Goal: Information Seeking & Learning: Learn about a topic

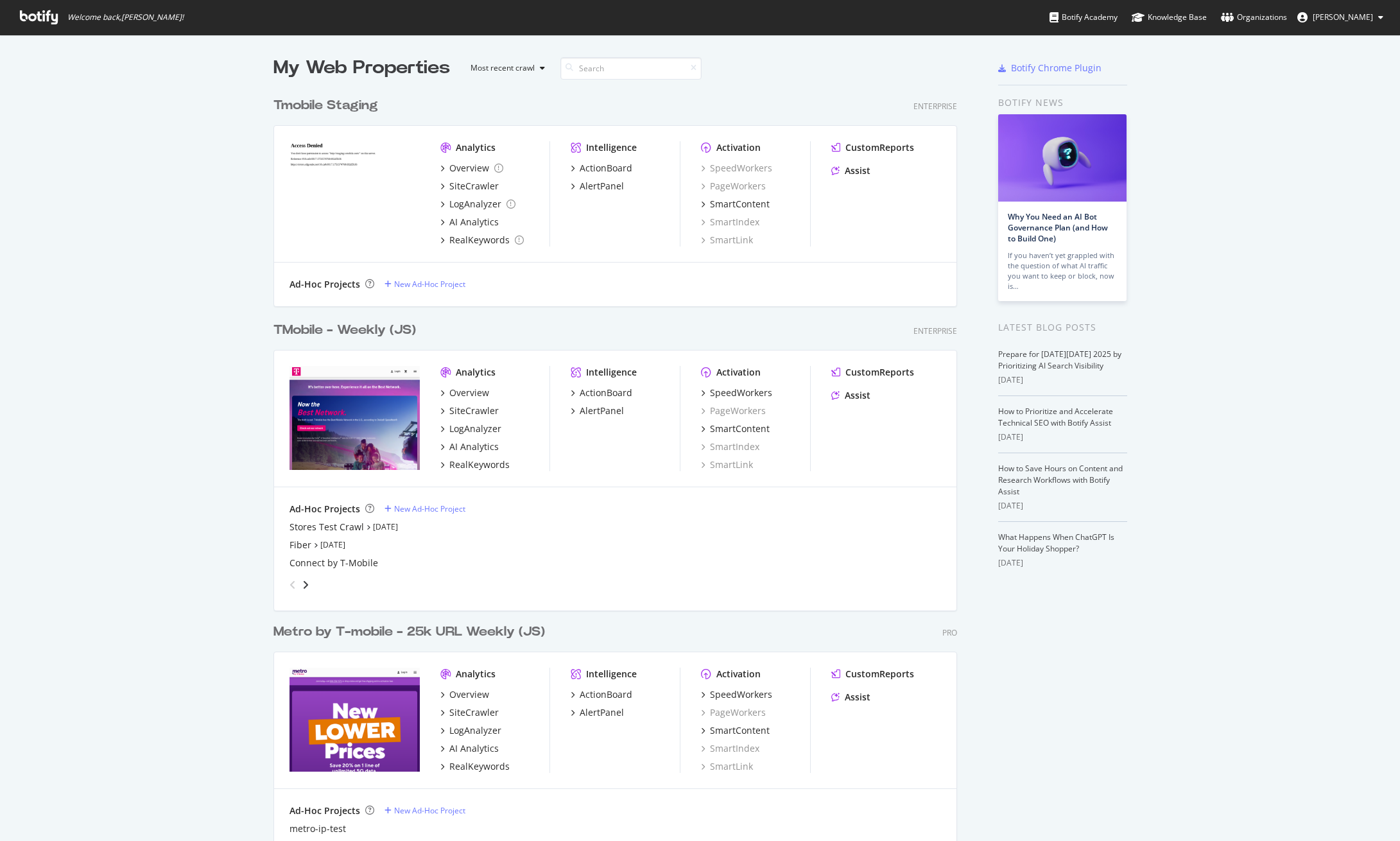
scroll to position [831, 1380]
click at [337, 326] on div "TMobile - Weekly (JS)" at bounding box center [344, 330] width 142 height 18
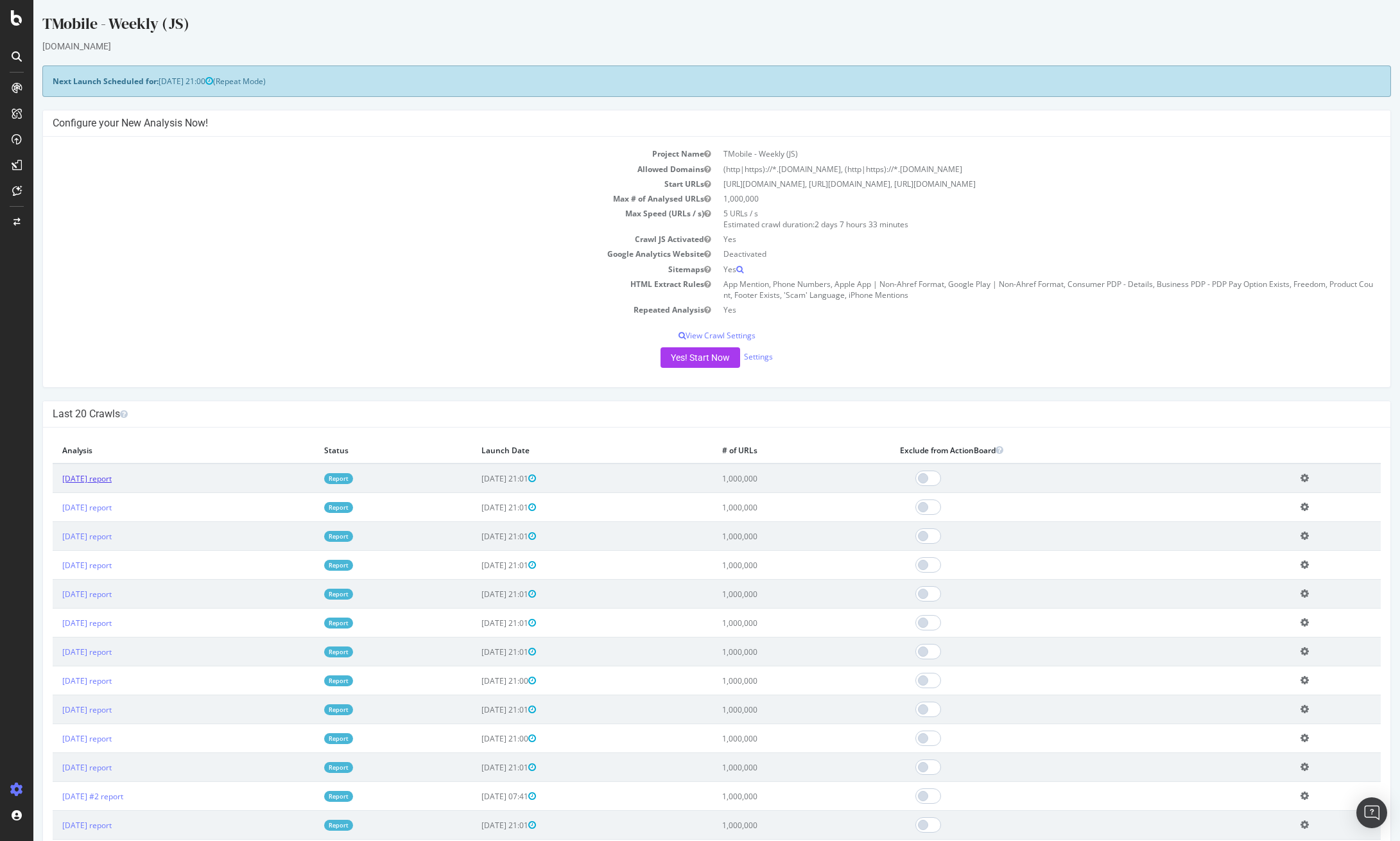
click at [98, 479] on link "[DATE] report" at bounding box center [87, 478] width 49 height 11
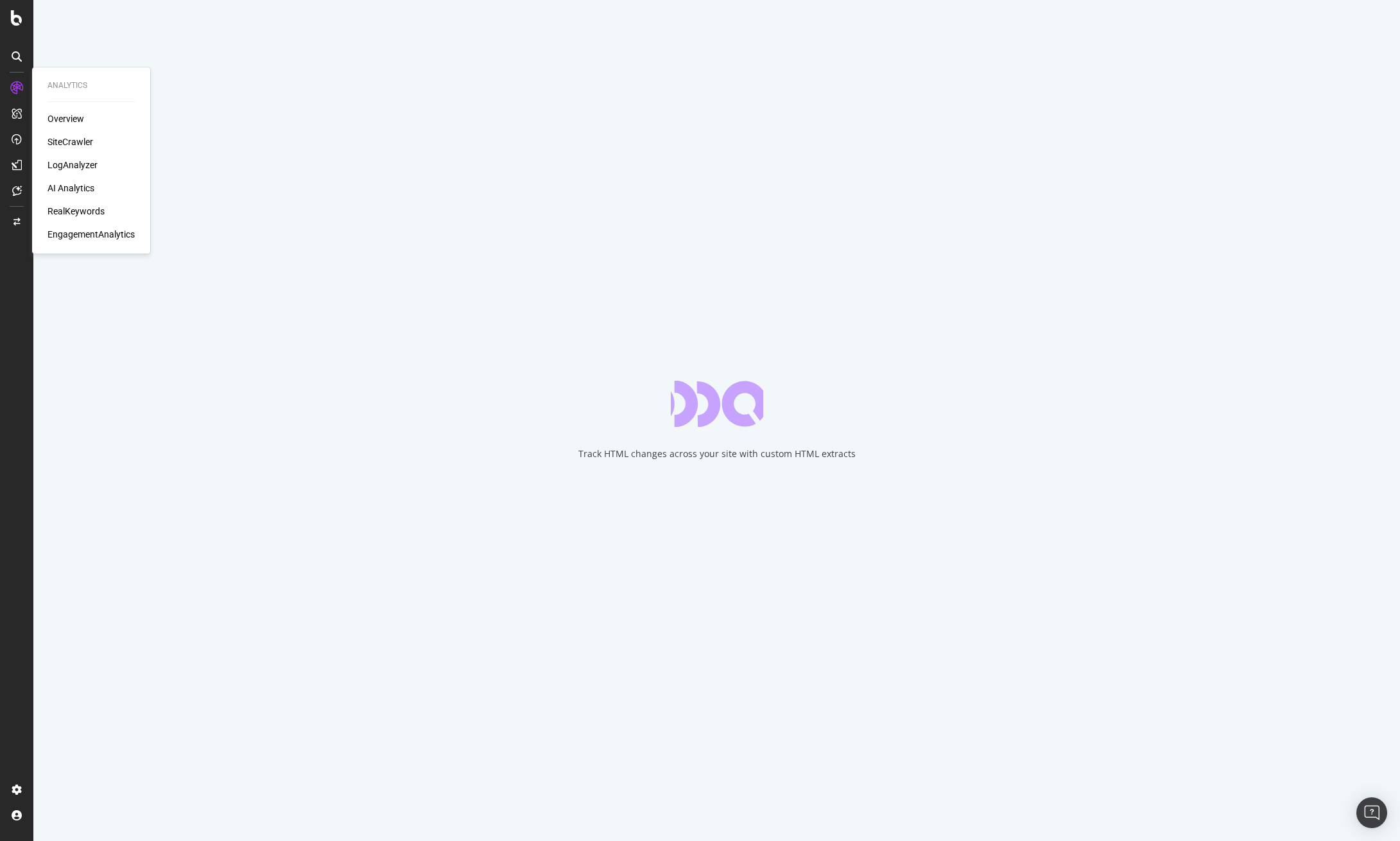
click at [90, 207] on div "RealKeywords" at bounding box center [76, 211] width 57 height 13
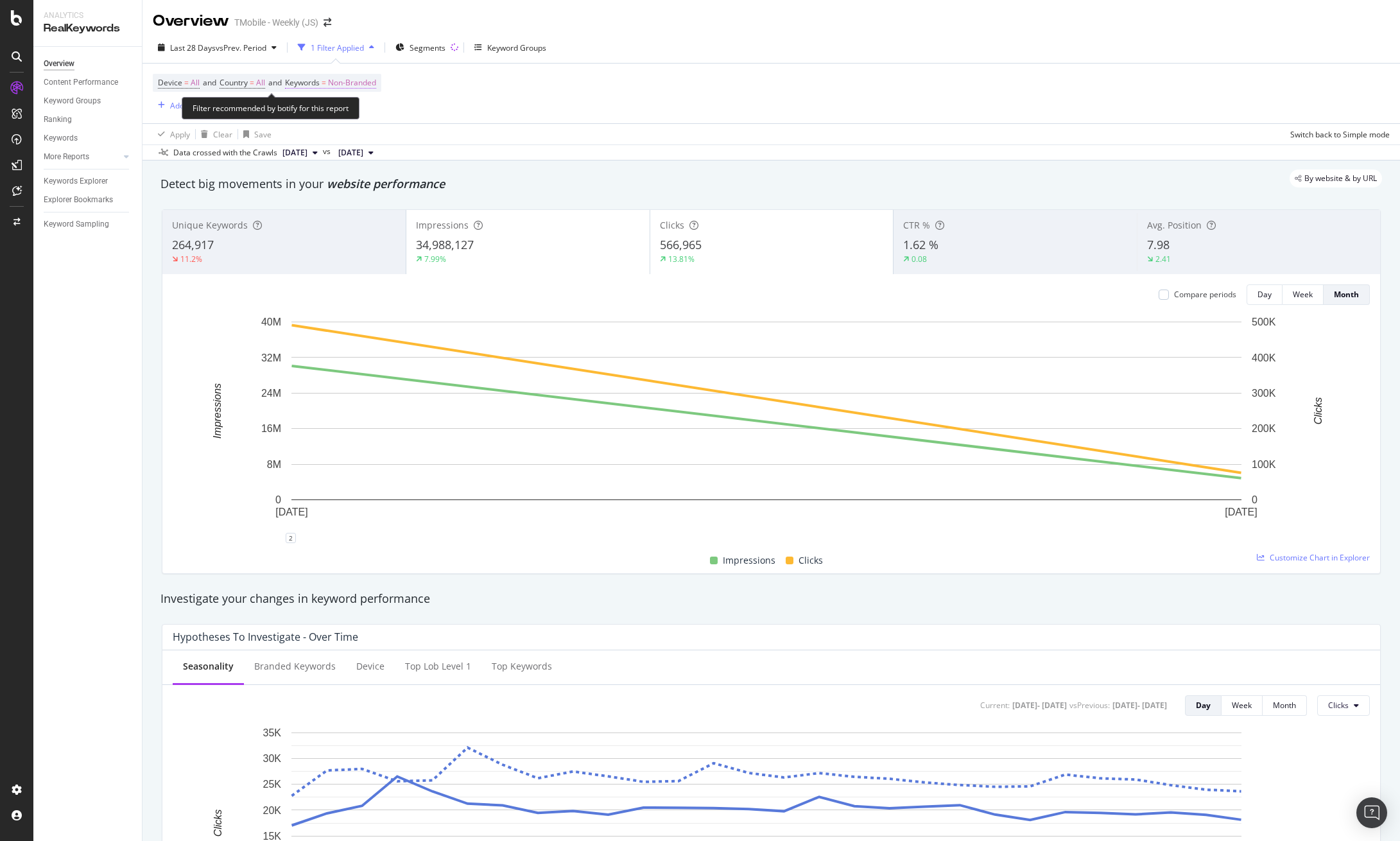
click at [320, 82] on span "Keywords" at bounding box center [302, 82] width 35 height 11
click at [358, 110] on div "button" at bounding box center [364, 113] width 15 height 7
click at [334, 205] on div "All" at bounding box center [380, 212] width 152 height 18
click at [429, 135] on div "Apply" at bounding box center [435, 140] width 20 height 11
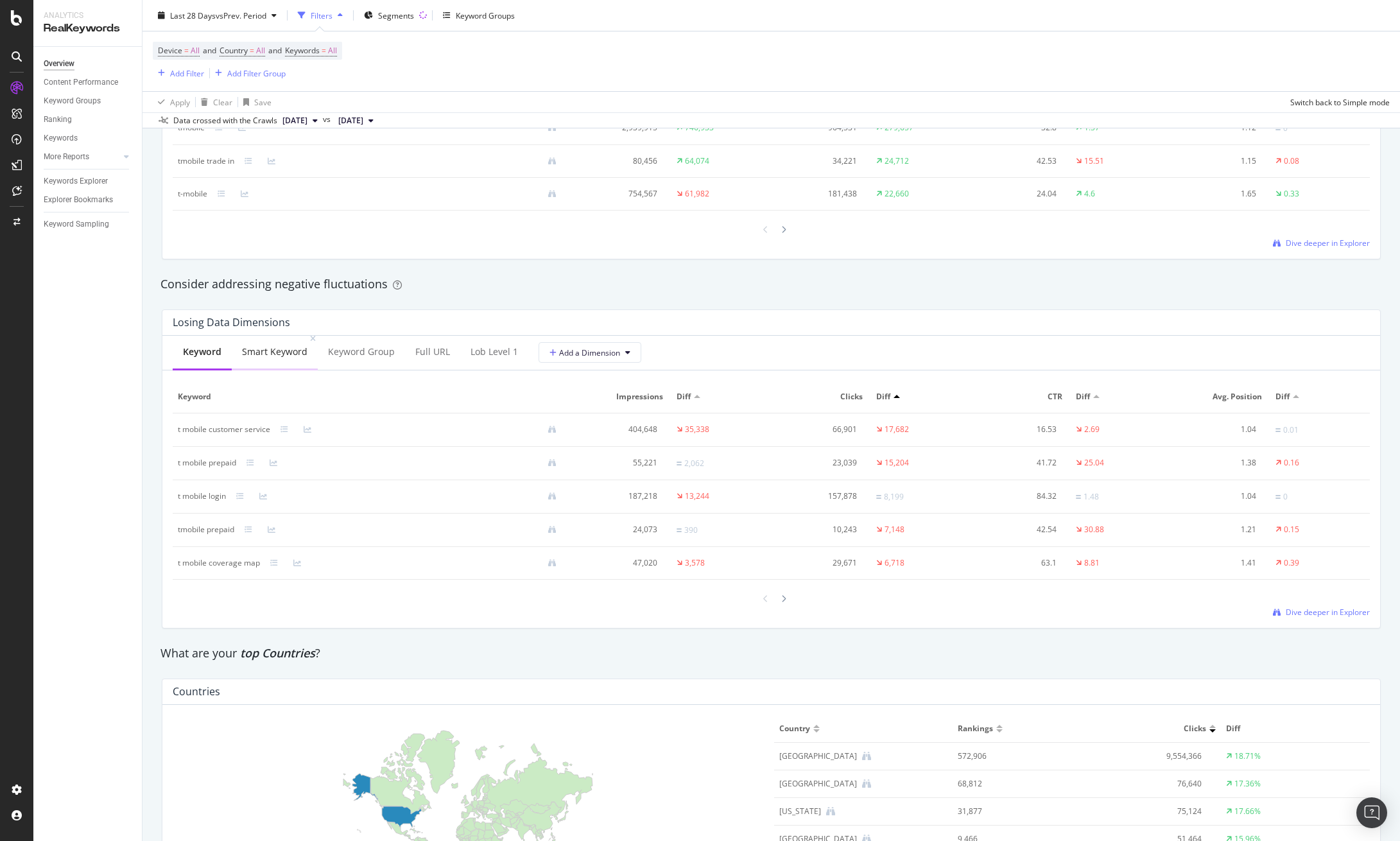
scroll to position [1762, 0]
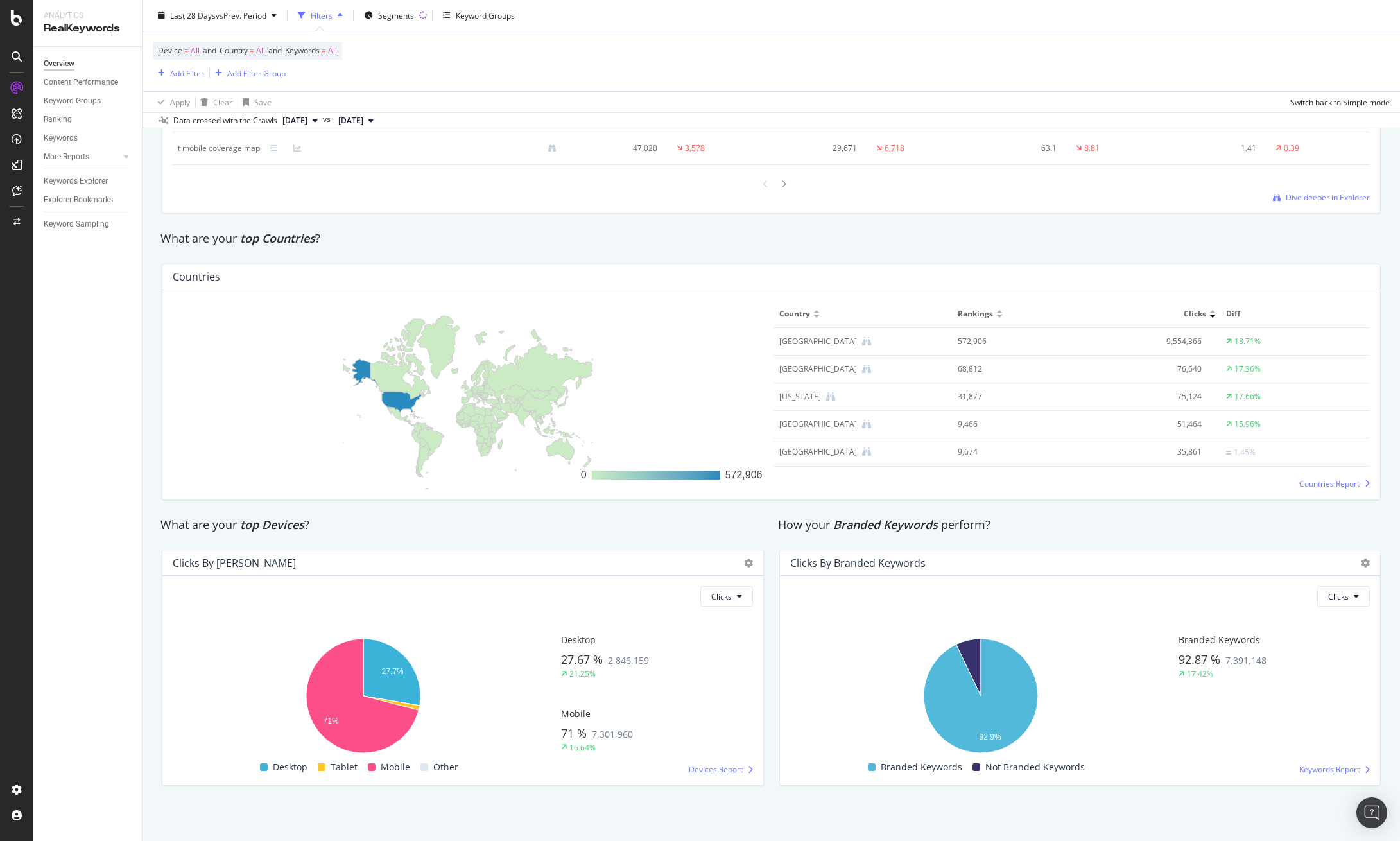
click at [764, 552] on div "Clicks by Device Clicks Hold CTRL while clicking to filter the report. 27.7% 71…" at bounding box center [462, 667] width 617 height 257
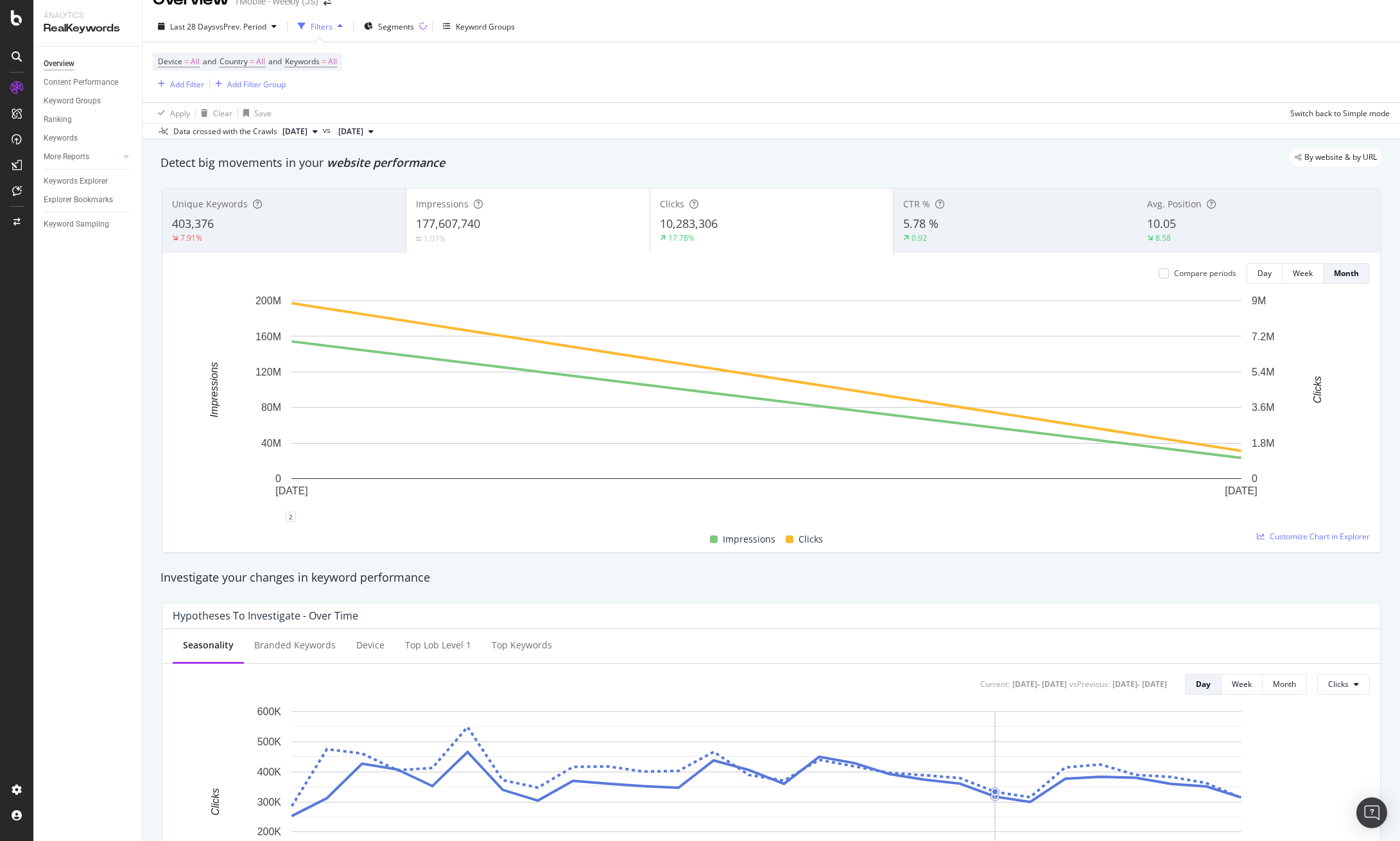
scroll to position [0, 0]
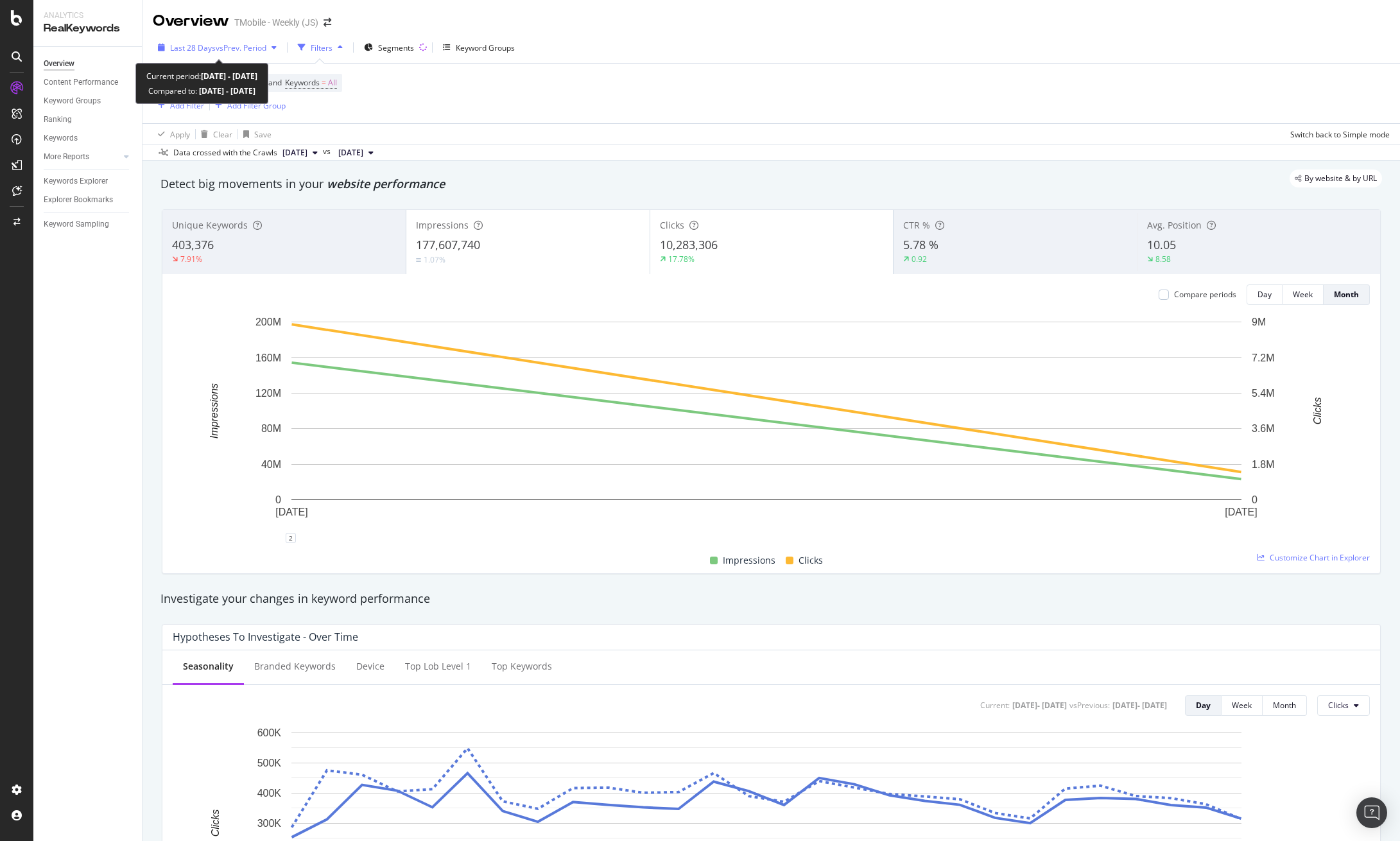
click at [260, 50] on span "vs Prev. Period" at bounding box center [241, 48] width 51 height 11
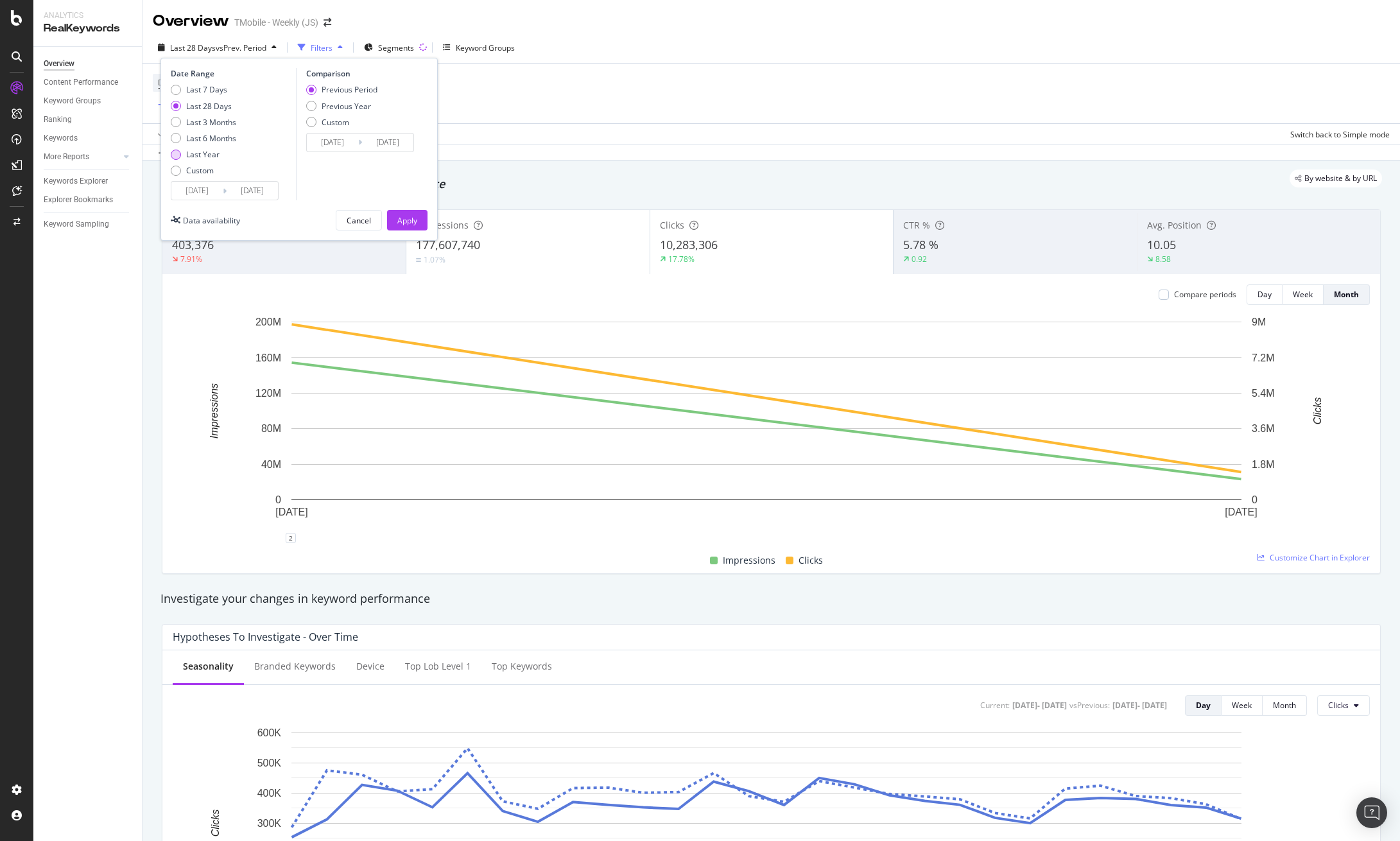
click at [205, 152] on div "Last Year" at bounding box center [203, 154] width 33 height 11
type input "[DATE]"
click at [409, 221] on div "Apply" at bounding box center [407, 220] width 20 height 11
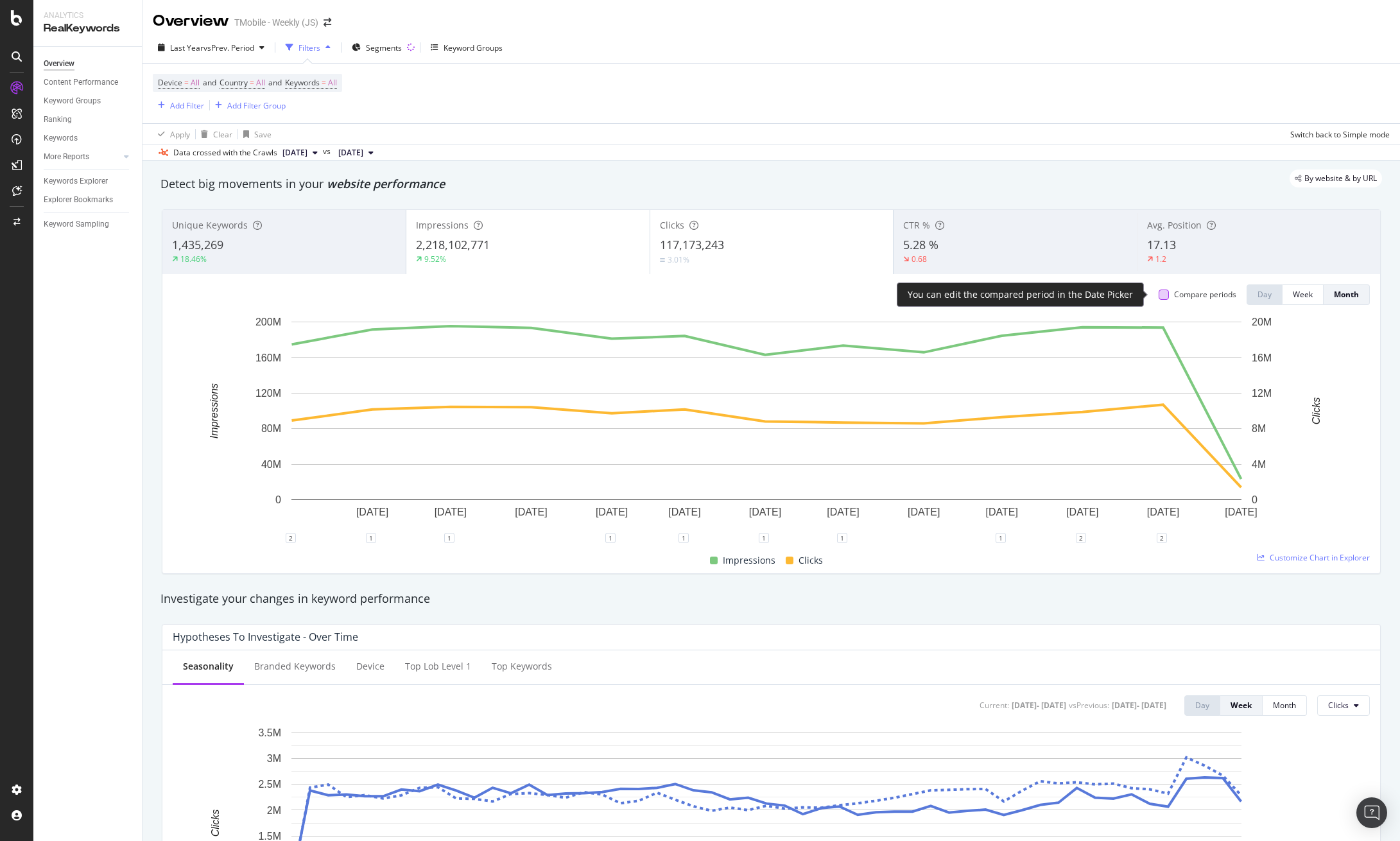
click at [1158, 291] on div at bounding box center [1164, 295] width 10 height 10
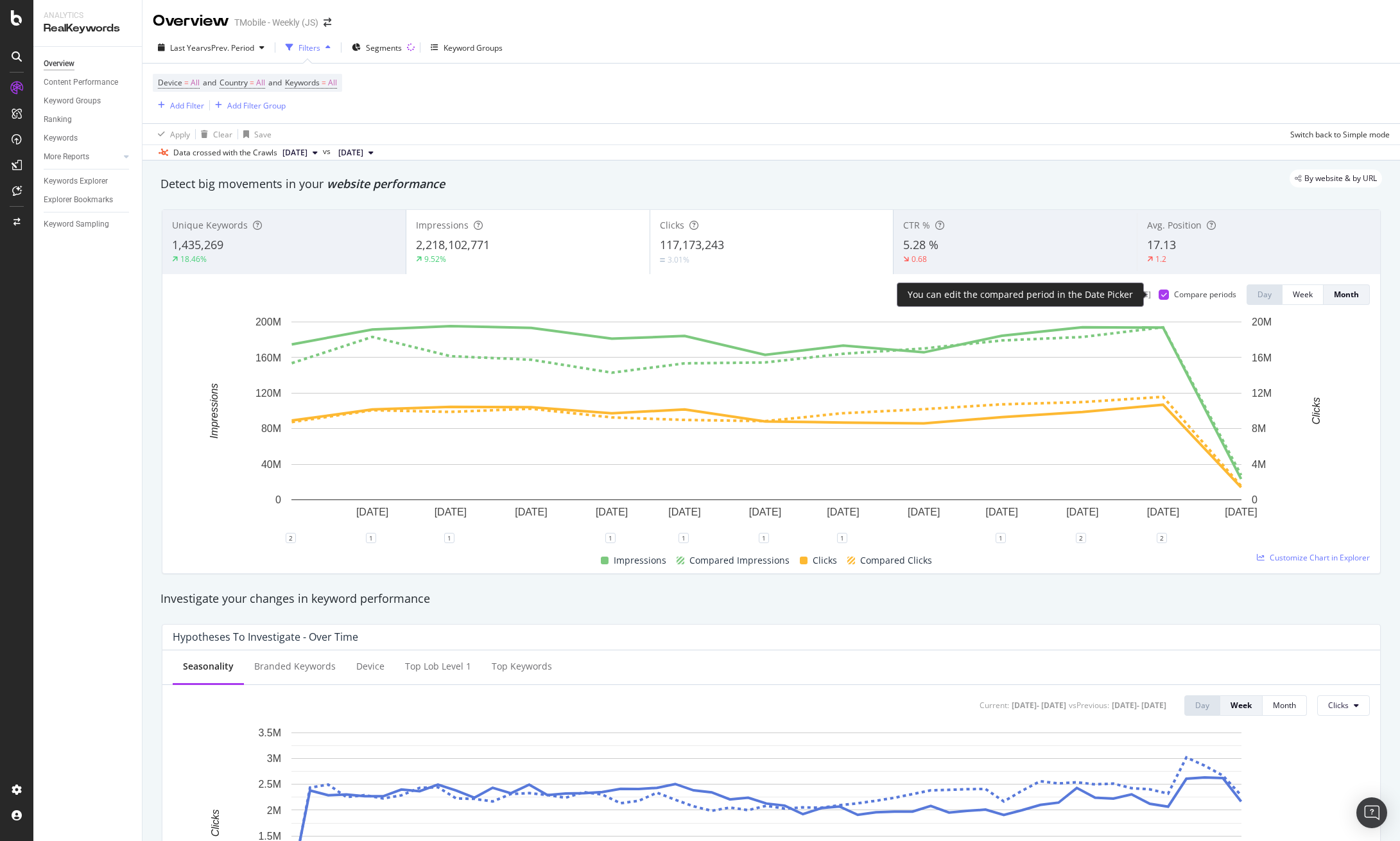
click at [1161, 292] on icon at bounding box center [1164, 295] width 6 height 7
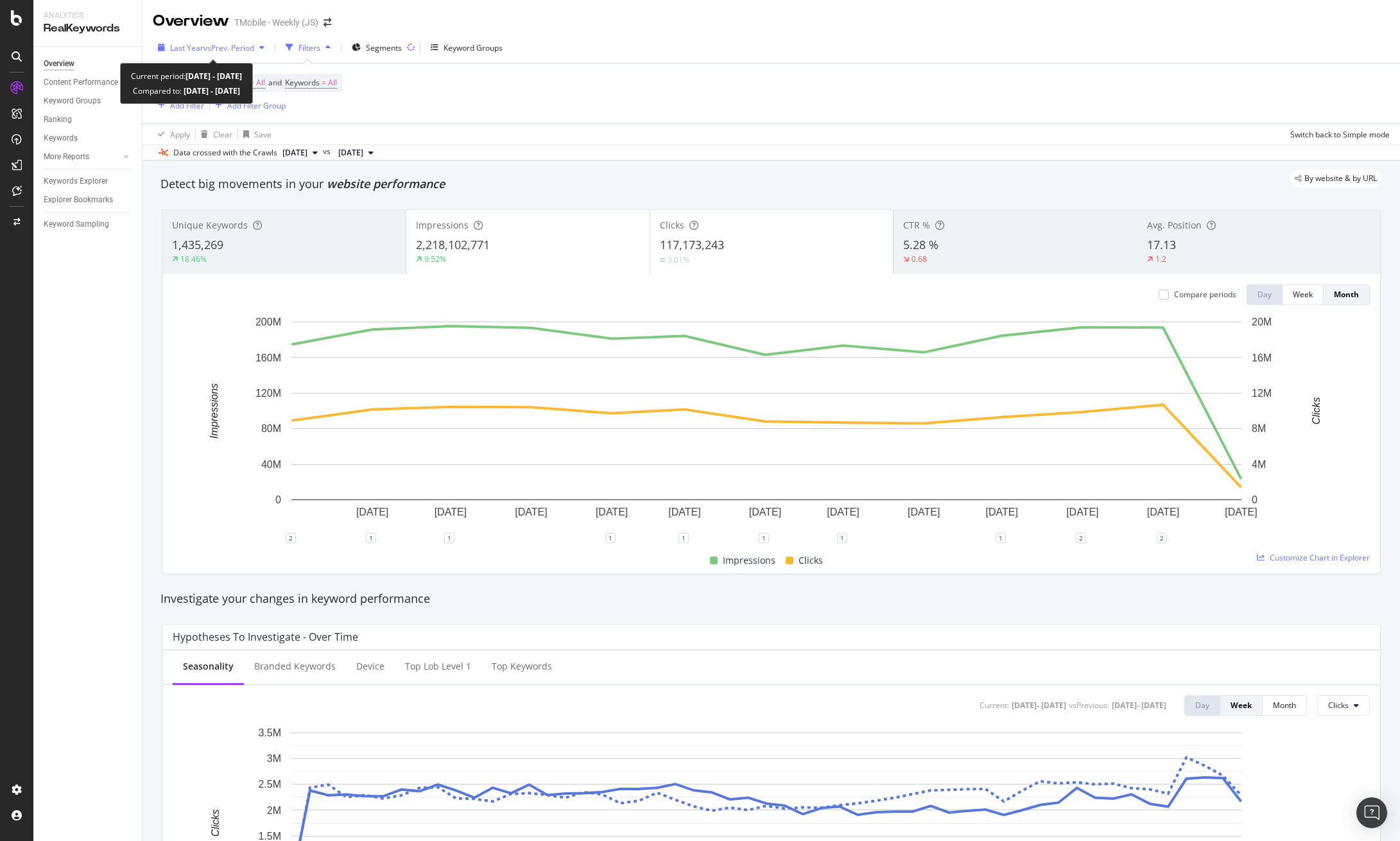
click at [228, 43] on span "vs Prev. Period" at bounding box center [228, 48] width 51 height 11
click at [620, 119] on div "Device = All and Country = All and Keywords = All Add Filter Add Filter Group" at bounding box center [770, 93] width 1237 height 60
click at [334, 234] on div "Unique Keywords 1,435,269 18.46%" at bounding box center [284, 242] width 243 height 57
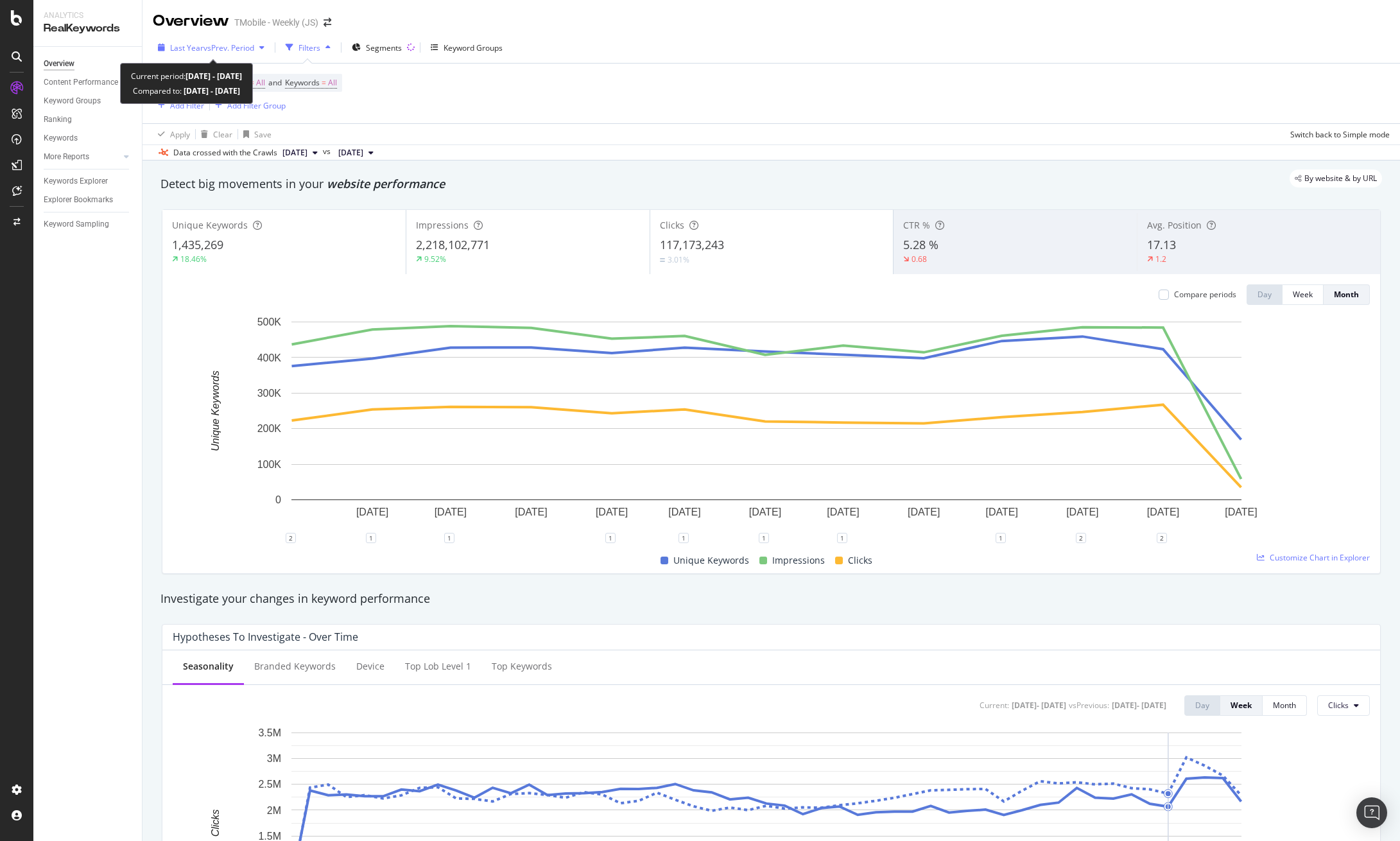
click at [211, 47] on span "vs Prev. Period" at bounding box center [228, 48] width 51 height 11
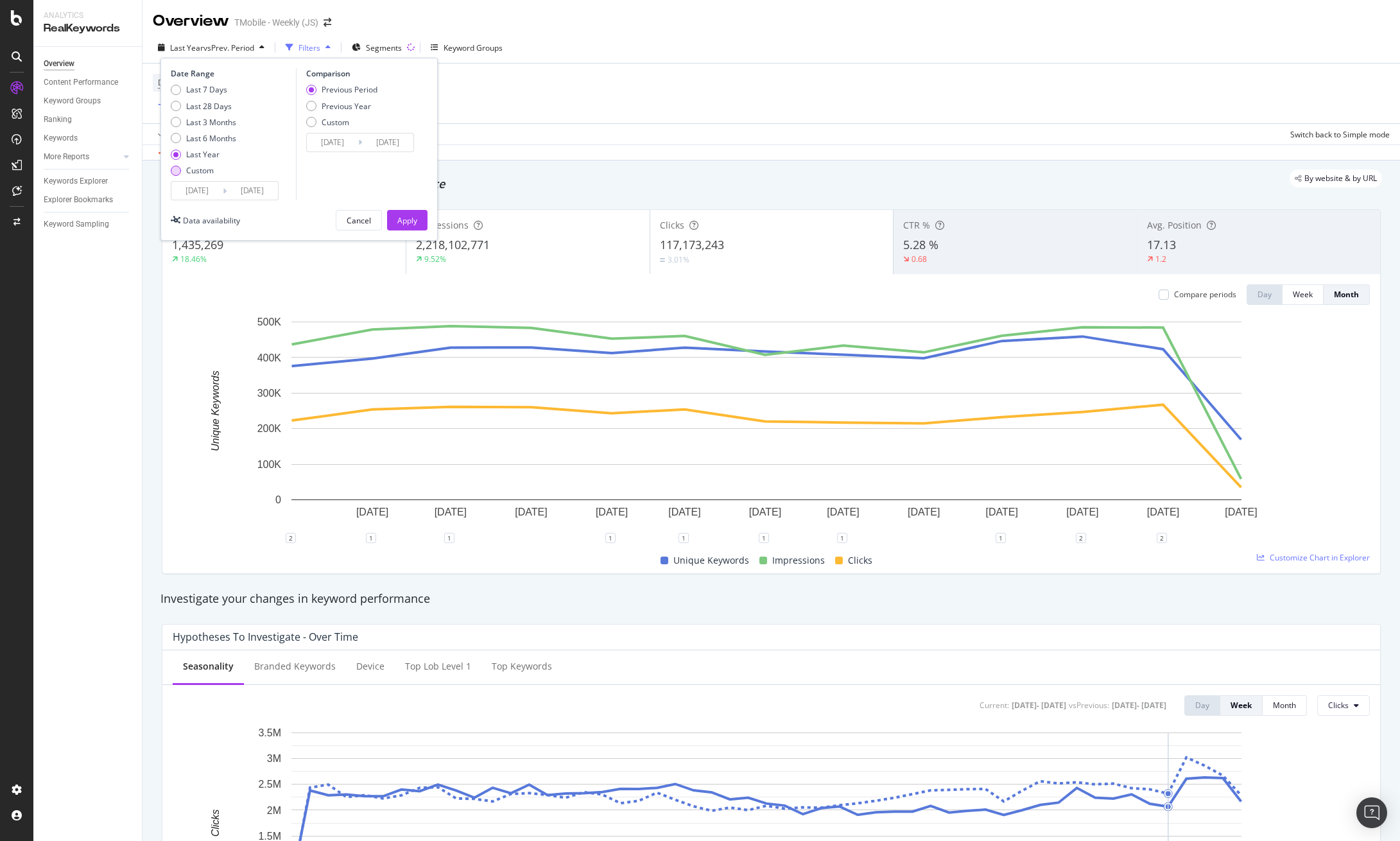
click at [191, 172] on div "Custom" at bounding box center [200, 170] width 27 height 11
type input "[DATE]"
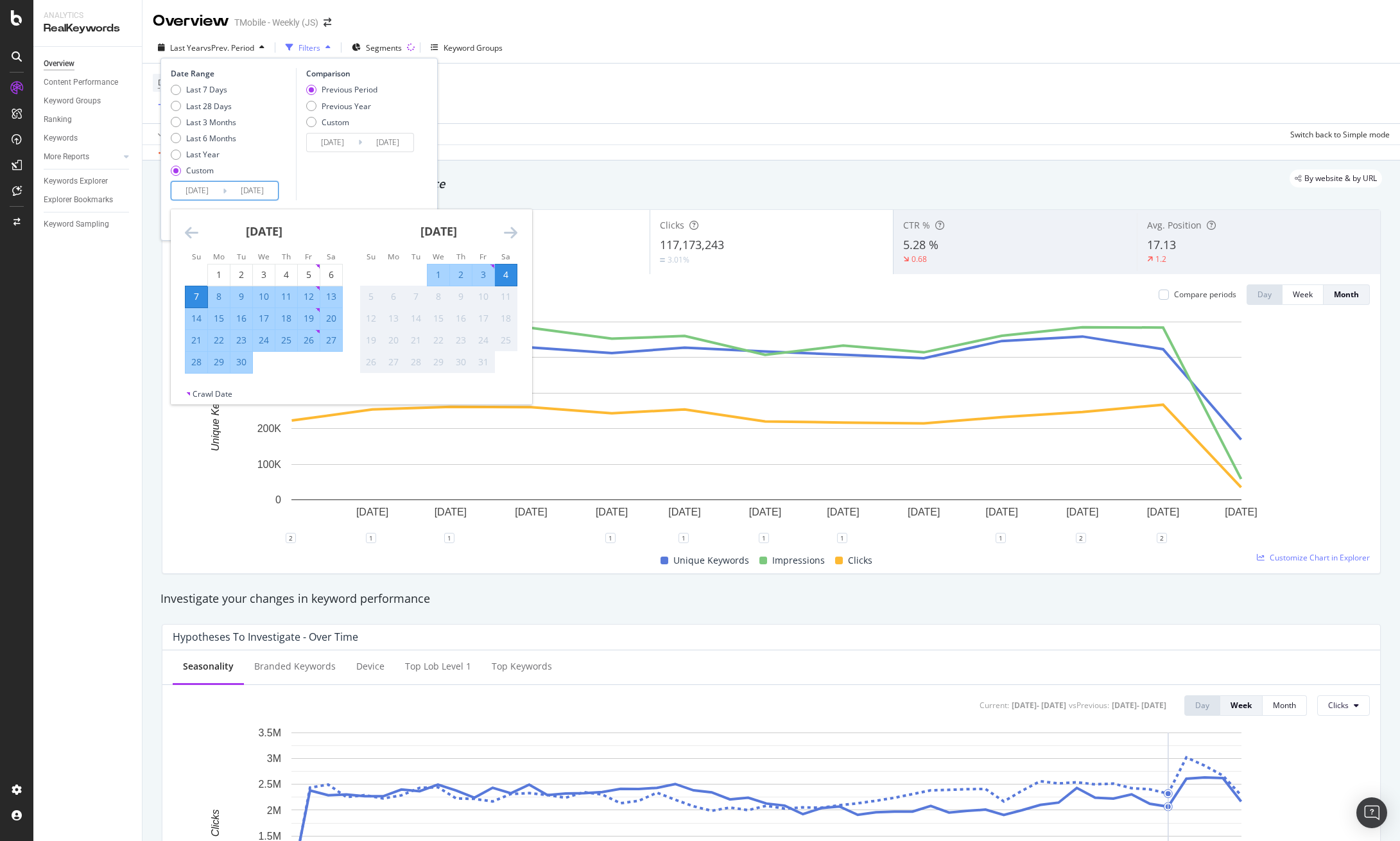
click at [206, 187] on input "[DATE]" at bounding box center [197, 191] width 52 height 18
click at [215, 272] on div "1" at bounding box center [219, 274] width 22 height 13
type input "[DATE]"
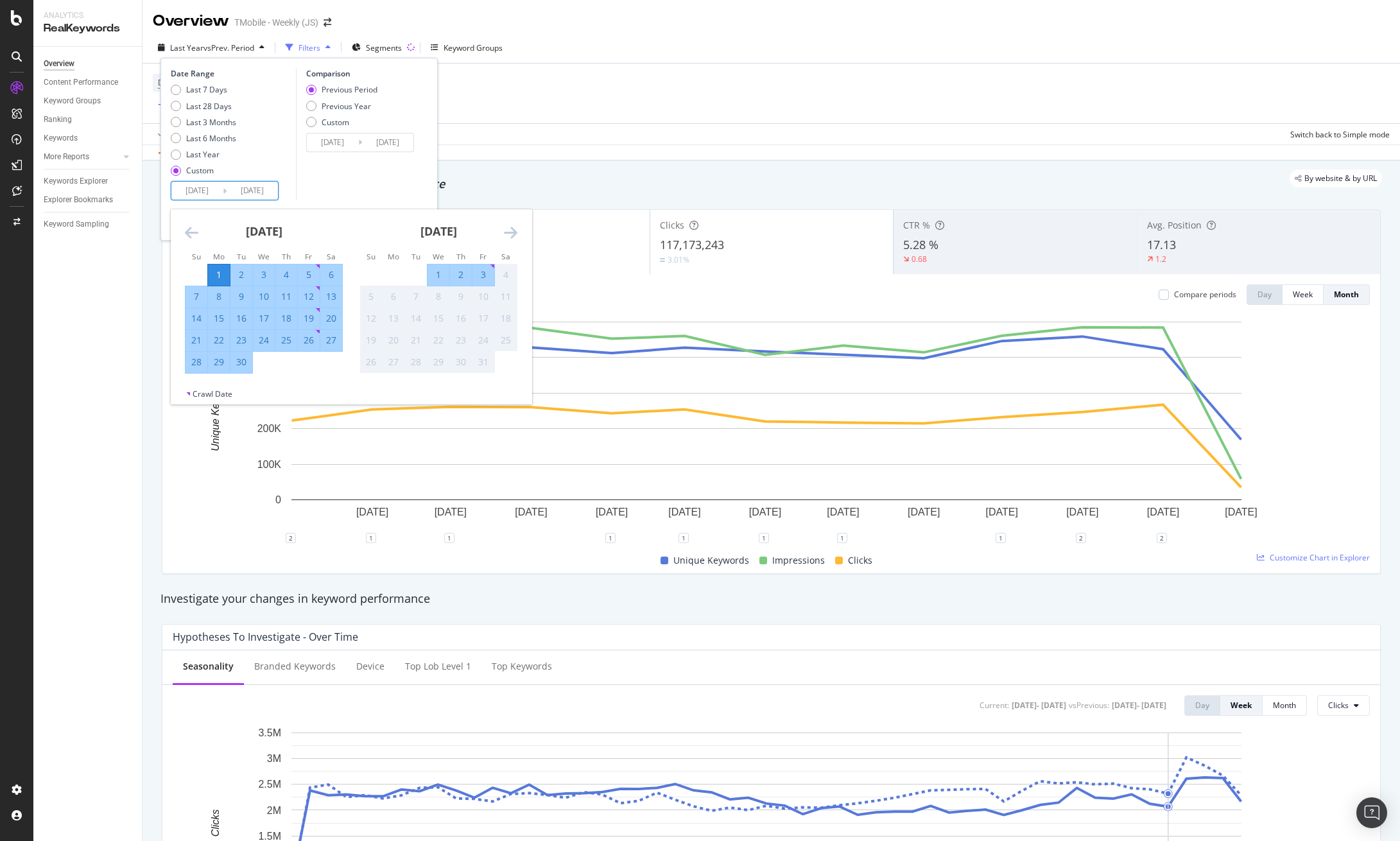
click at [247, 365] on div "30" at bounding box center [242, 362] width 22 height 13
type input "[DATE]"
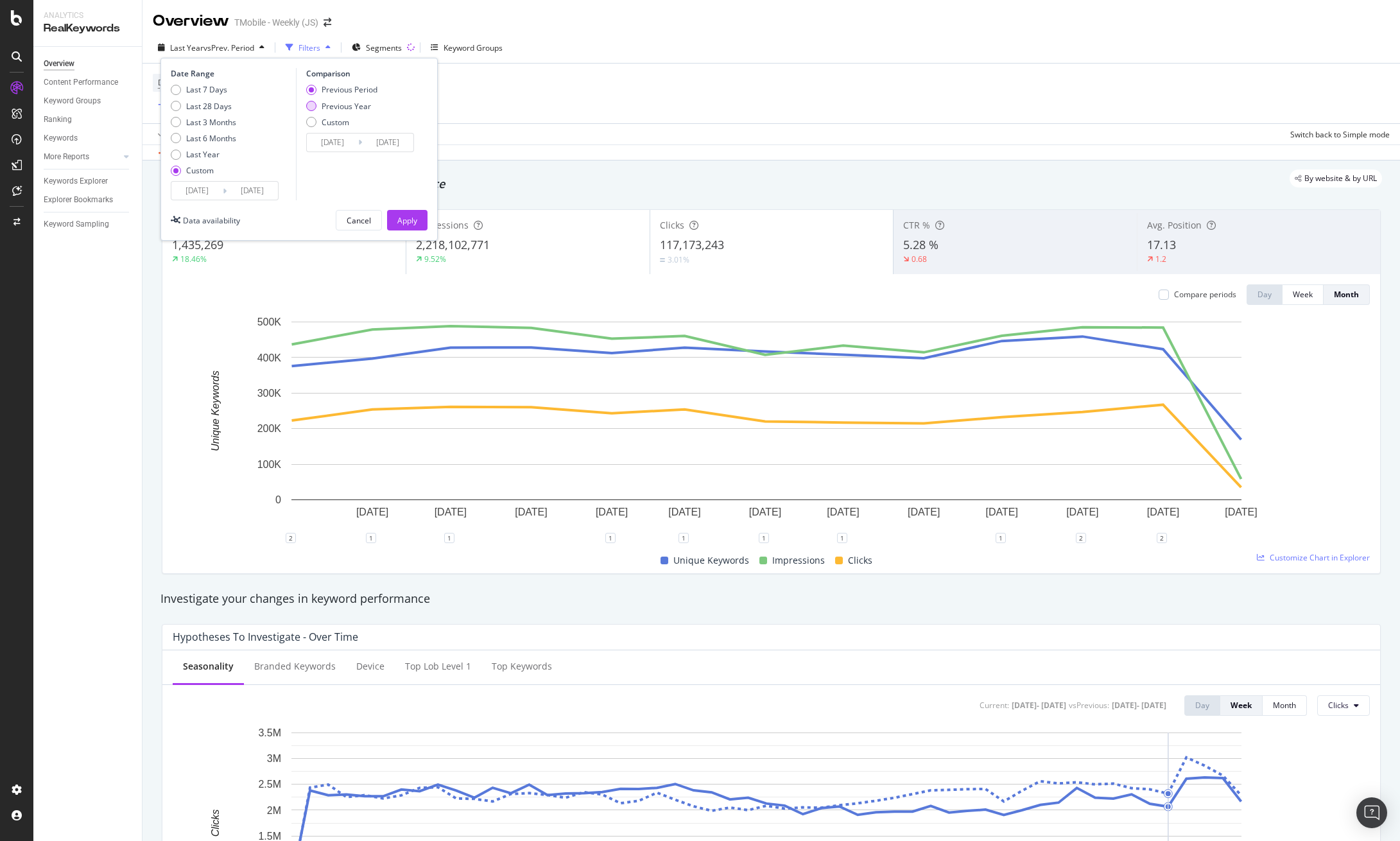
click at [314, 106] on div "Previous Year" at bounding box center [312, 106] width 10 height 10
type input "[DATE]"
click at [404, 228] on div "Apply" at bounding box center [407, 220] width 20 height 19
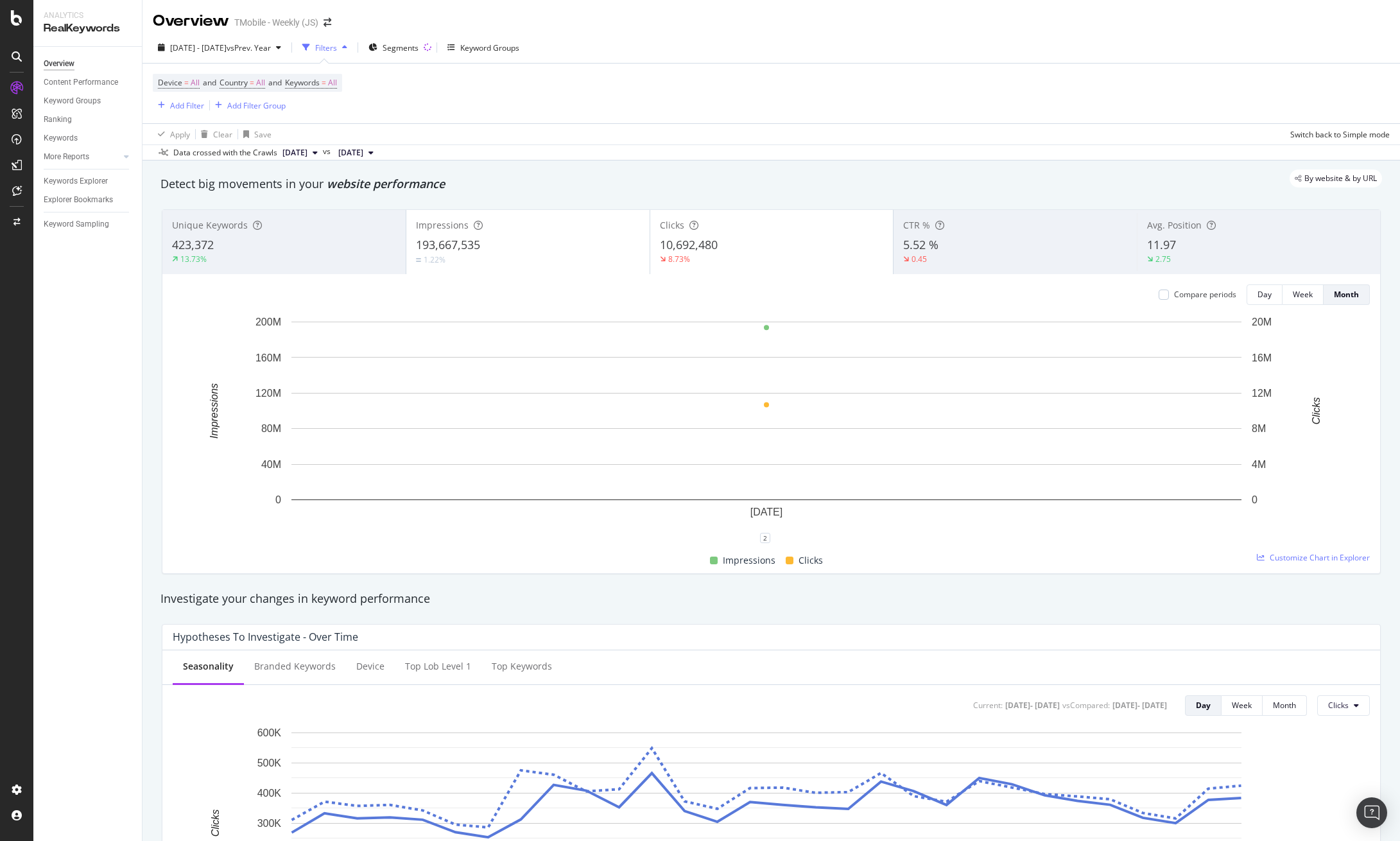
click at [882, 85] on div "Device = All and Country = All and Keywords = All Add Filter Add Filter Group" at bounding box center [770, 93] width 1237 height 60
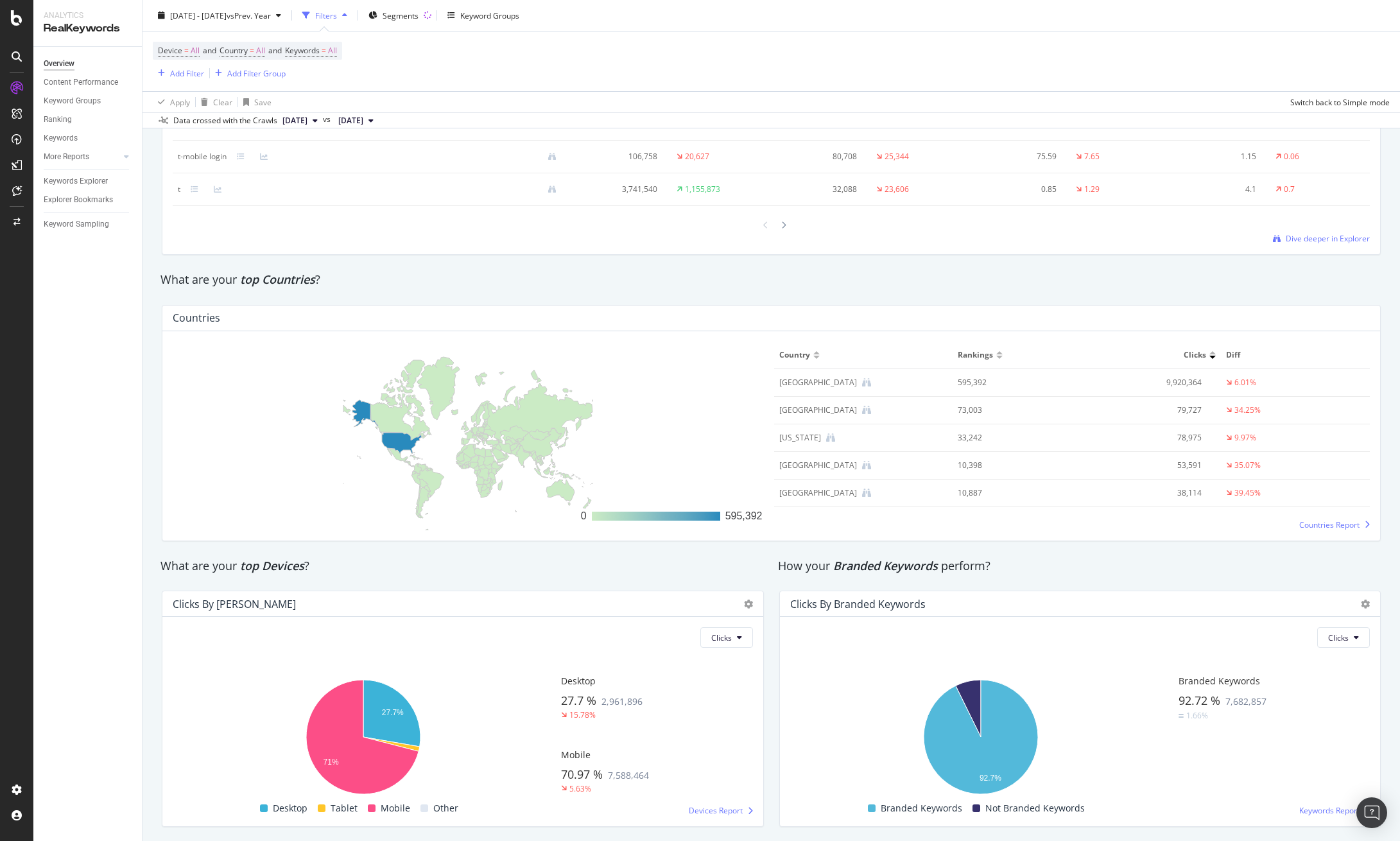
scroll to position [1762, 0]
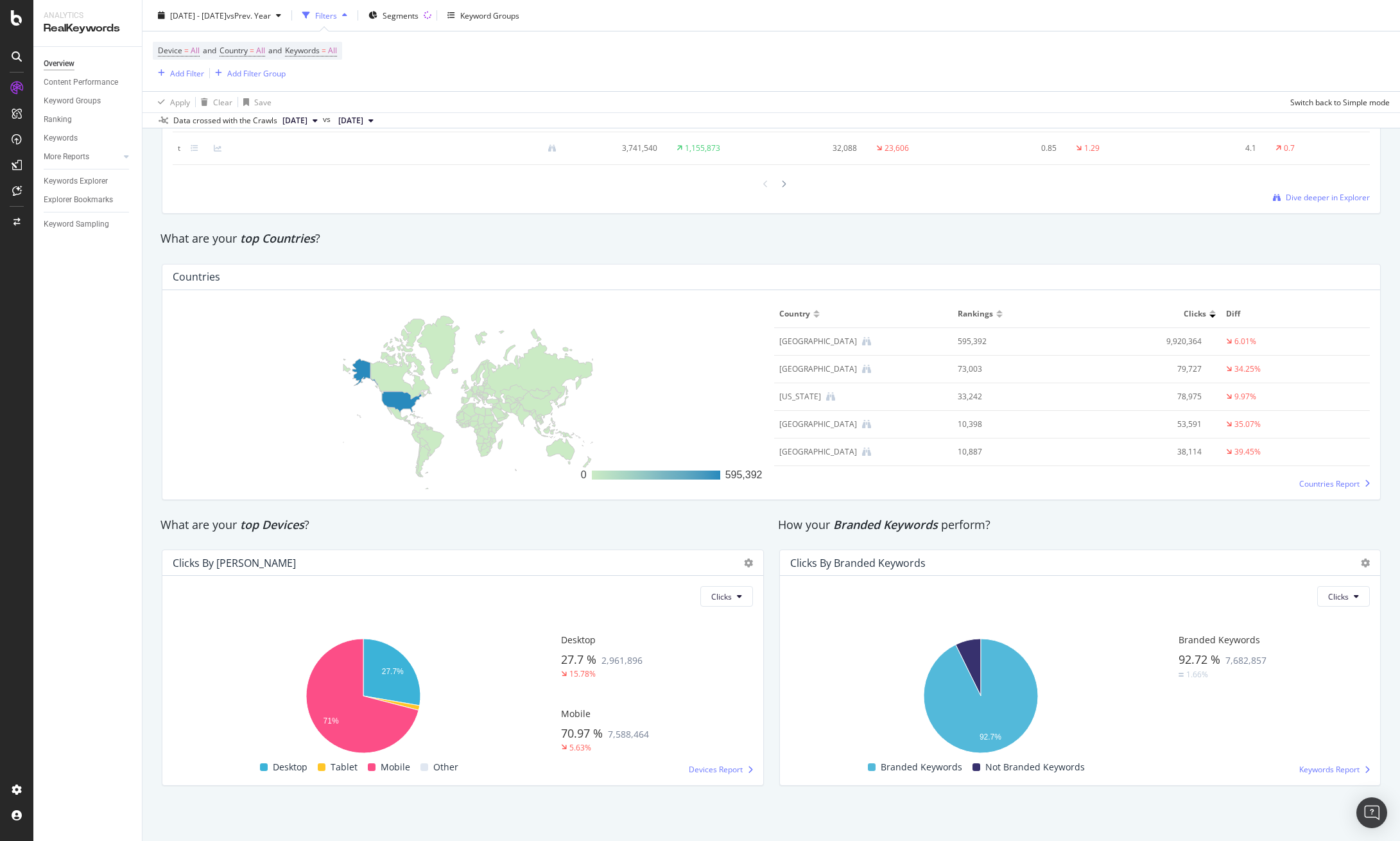
click at [771, 549] on div "Clicks By Branded Keywords Clicks Hold CTRL while clicking to filter the report…" at bounding box center [1080, 667] width 617 height 257
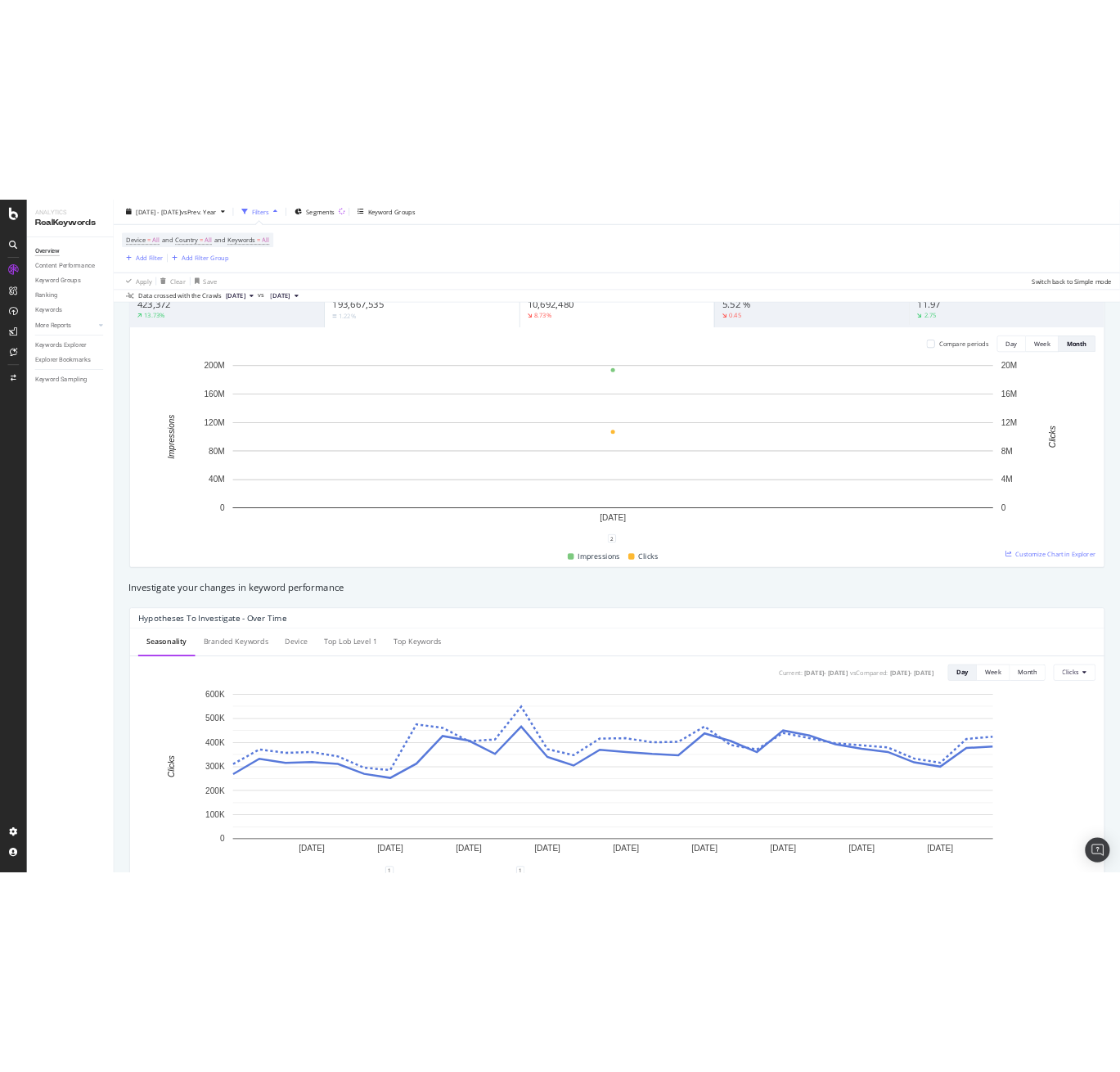
scroll to position [0, 0]
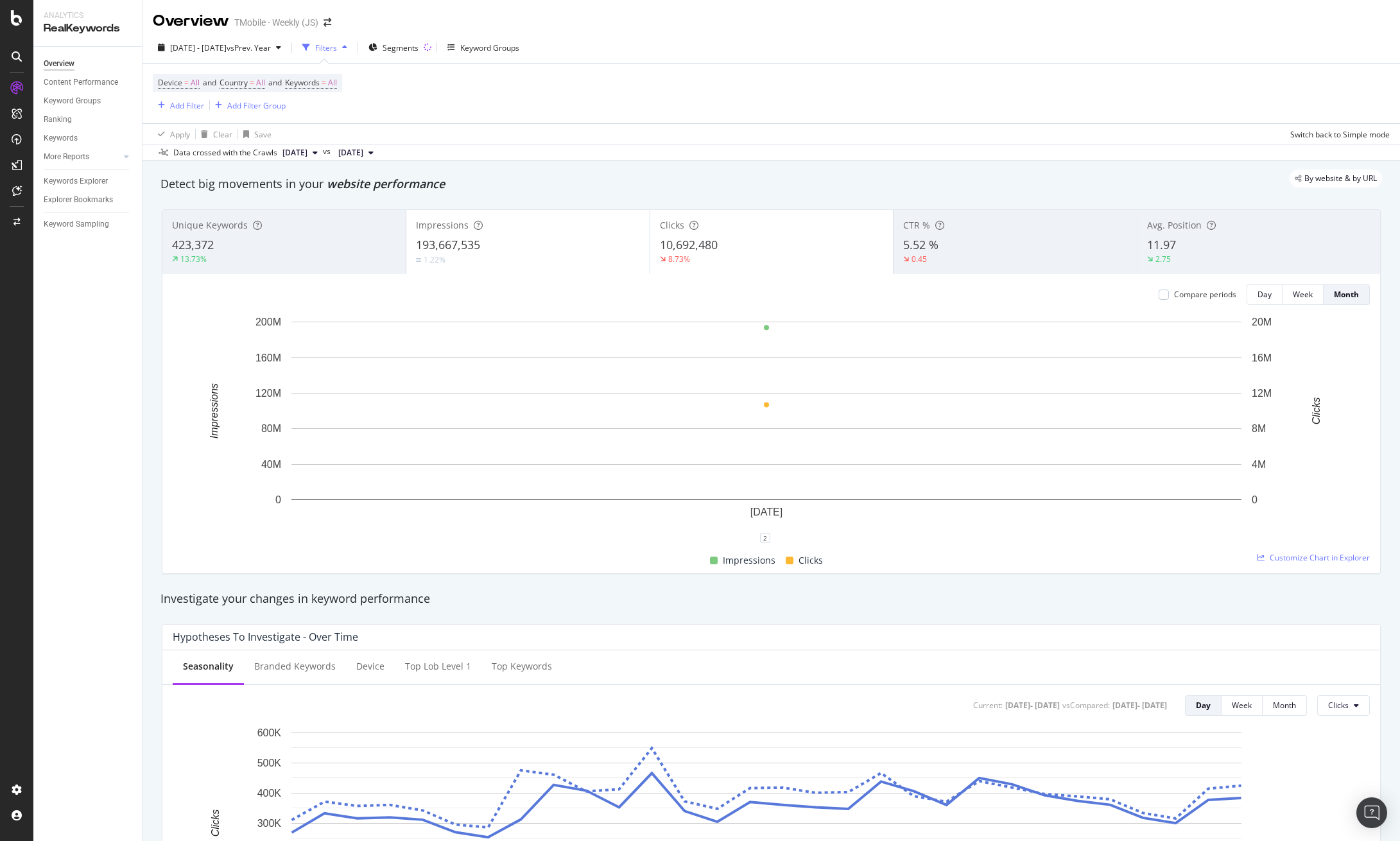
click at [88, 282] on div "Overview Content Performance Keyword Groups Ranking Keywords More Reports Count…" at bounding box center [87, 444] width 108 height 794
click at [1004, 161] on div "[DATE] - [DATE] vs Prev. Year Filters Segments Keyword Groups Device = All and …" at bounding box center [770, 96] width 1257 height 128
